Goal: Check status

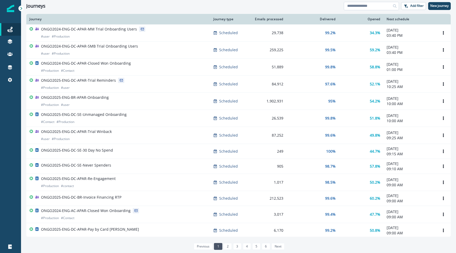
click at [371, 5] on input at bounding box center [371, 6] width 55 height 8
type input "**********"
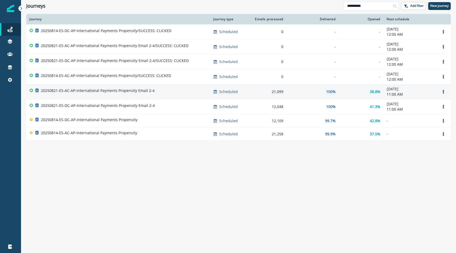
click at [114, 91] on p "20250821-ES-AC-AP-International Payments Propensity Email 2-4" at bounding box center [98, 90] width 114 height 5
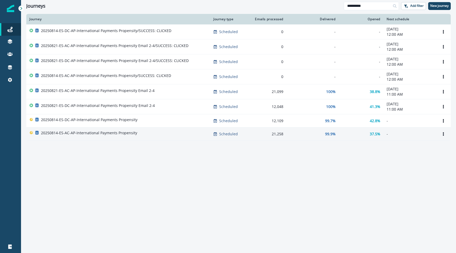
click at [151, 134] on div "20250814-ES-AC-AP-International Payments Propensity" at bounding box center [118, 134] width 178 height 7
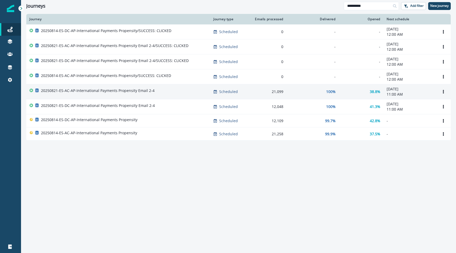
click at [130, 92] on p "20250821-ES-AC-AP-International Payments Propensity Email 2-4" at bounding box center [98, 90] width 114 height 5
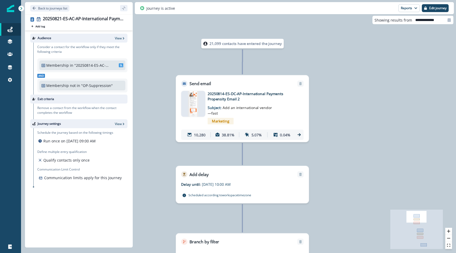
click at [190, 112] on img at bounding box center [193, 104] width 11 height 26
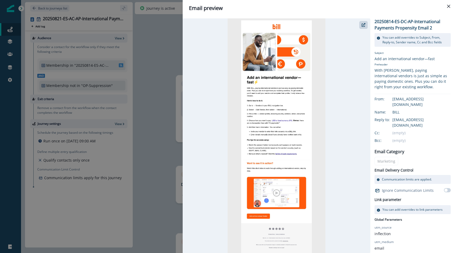
click at [168, 72] on div "Email preview 20250814-ES-DC-AP-International Payments Propensity Email 2 You c…" at bounding box center [228, 126] width 456 height 253
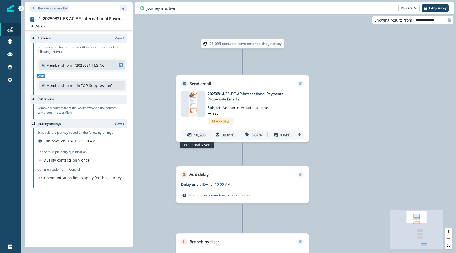
click at [197, 136] on p "10,280" at bounding box center [199, 135] width 11 height 6
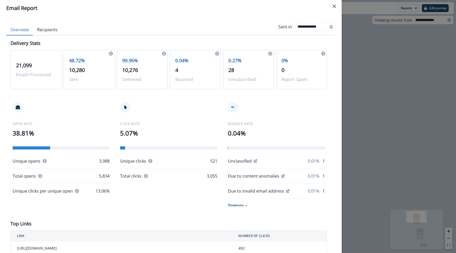
click at [377, 98] on div "**********" at bounding box center [228, 126] width 456 height 253
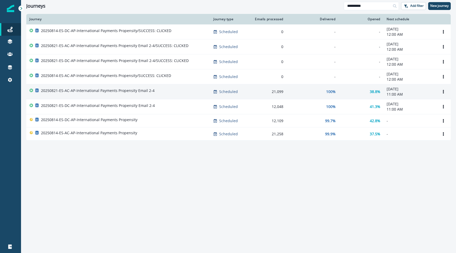
click at [102, 91] on p "20250821-ES-AC-AP-International Payments Propensity Email 2-4" at bounding box center [98, 90] width 114 height 5
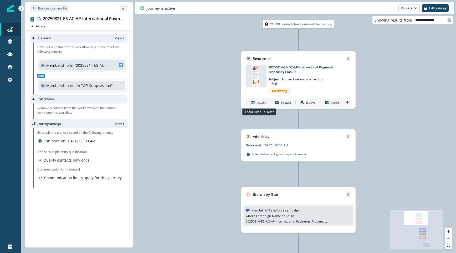
click at [260, 104] on p "10,280" at bounding box center [262, 102] width 10 height 5
